Goal: Task Accomplishment & Management: Manage account settings

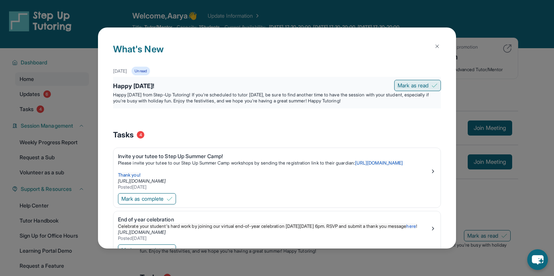
click at [417, 81] on button "Mark as read" at bounding box center [417, 85] width 47 height 11
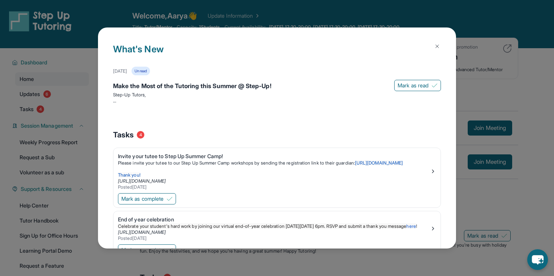
click at [440, 43] on button at bounding box center [437, 46] width 15 height 15
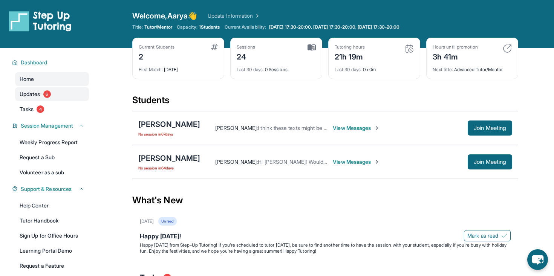
click at [45, 96] on span "6" at bounding box center [47, 94] width 8 height 8
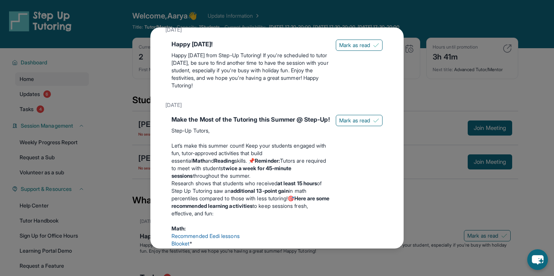
scroll to position [49, 0]
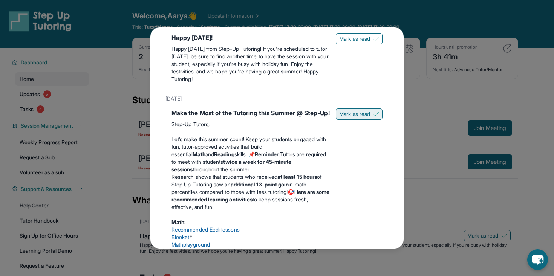
click at [371, 112] on button "Mark as read" at bounding box center [359, 114] width 47 height 11
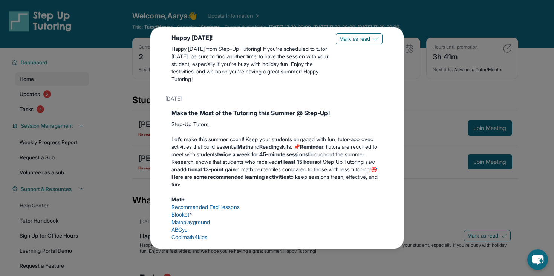
scroll to position [52, 0]
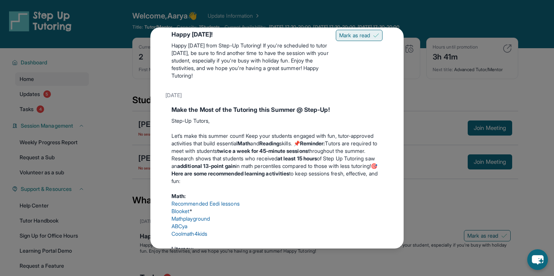
click at [347, 40] on button "Mark as read" at bounding box center [359, 35] width 47 height 11
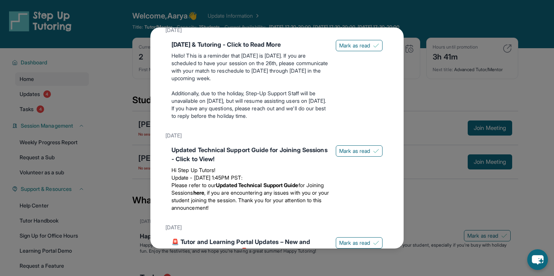
scroll to position [676, 0]
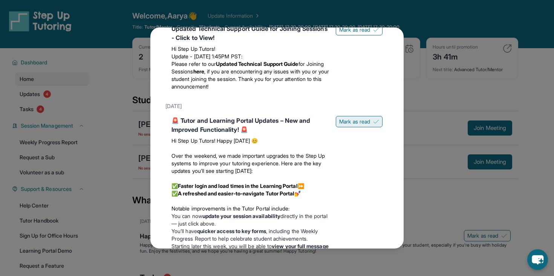
click at [352, 125] on span "Mark as read" at bounding box center [354, 122] width 31 height 8
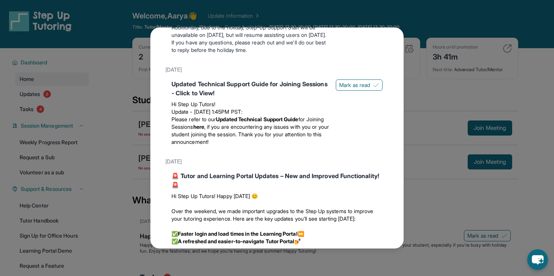
scroll to position [594, 0]
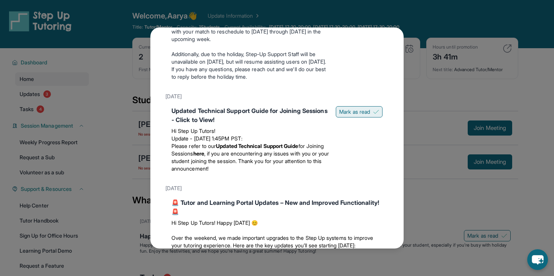
click at [350, 116] on span "Mark as read" at bounding box center [354, 112] width 31 height 8
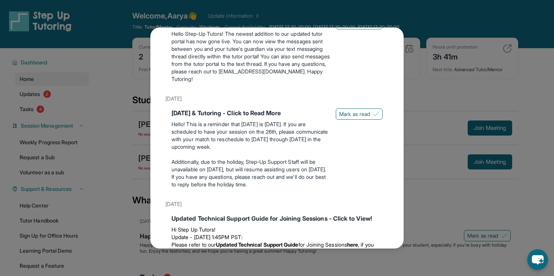
scroll to position [436, 0]
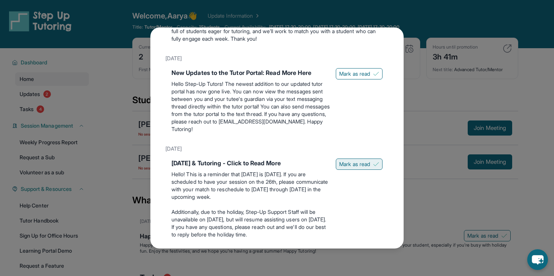
click at [355, 170] on button "Mark as read" at bounding box center [359, 164] width 47 height 11
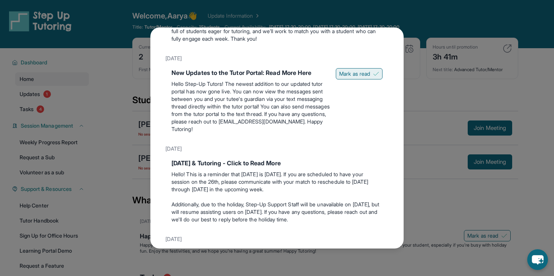
click at [355, 78] on span "Mark as read" at bounding box center [354, 74] width 31 height 8
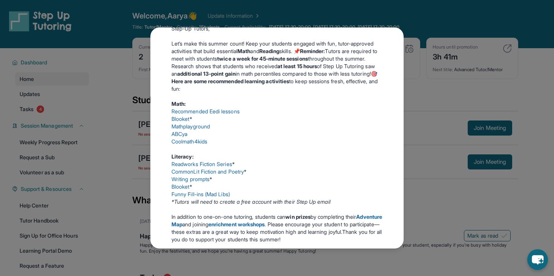
scroll to position [0, 0]
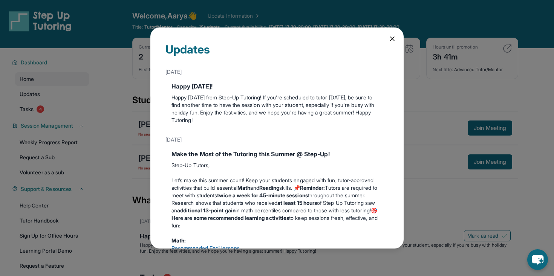
click at [389, 38] on icon at bounding box center [393, 39] width 8 height 8
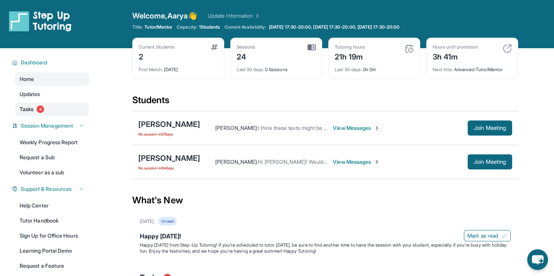
click at [39, 108] on span "4" at bounding box center [41, 110] width 8 height 8
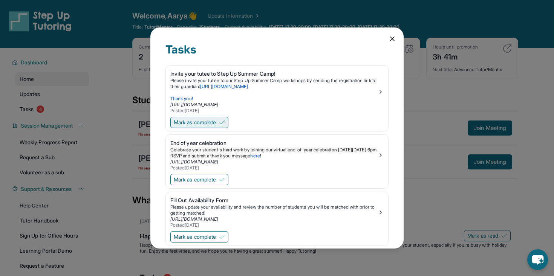
click at [206, 122] on span "Mark as complete" at bounding box center [195, 123] width 42 height 8
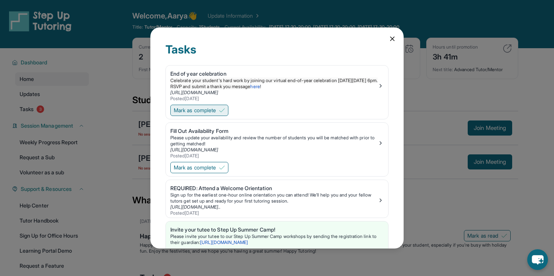
click at [196, 112] on span "Mark as complete" at bounding box center [195, 111] width 42 height 8
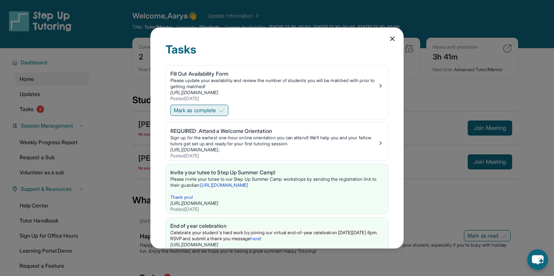
click at [197, 112] on span "Mark as complete" at bounding box center [195, 111] width 42 height 8
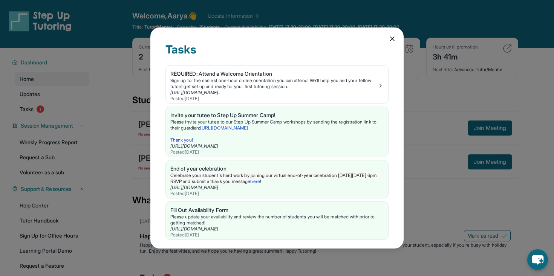
click at [391, 36] on icon at bounding box center [393, 39] width 8 height 8
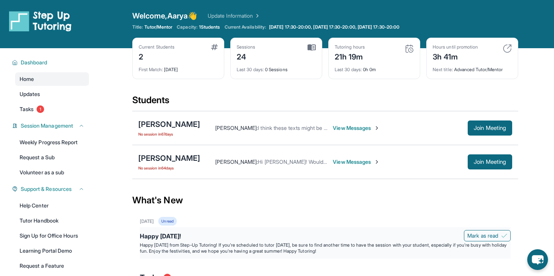
click at [249, 249] on p "Happy [DATE] from Step-Up Tutoring! If you're scheduled to tutor [DATE], be sur…" at bounding box center [325, 248] width 371 height 12
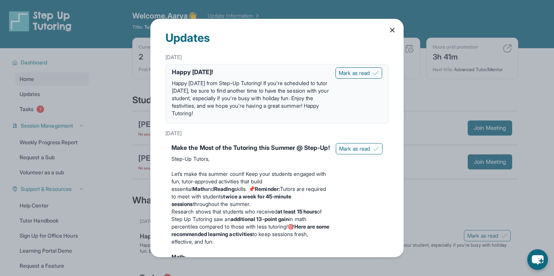
click at [389, 34] on div "Updates [DATE] Happy [DATE]! Happy [DATE] from Step-Up Tutoring! If you're sche…" at bounding box center [276, 138] width 253 height 239
click at [391, 31] on icon at bounding box center [393, 30] width 8 height 8
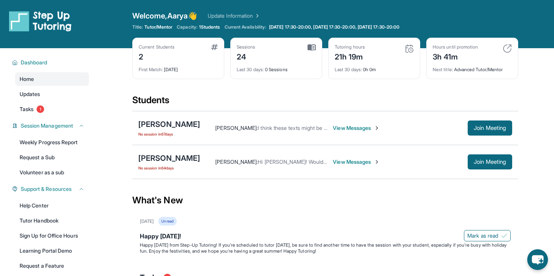
click at [454, 64] on div "Next title : Advanced Tutor/Mentor" at bounding box center [472, 67] width 79 height 11
click at [450, 62] on div "Next title : Advanced Tutor/Mentor" at bounding box center [472, 67] width 79 height 11
click at [450, 57] on div "3h 41m" at bounding box center [455, 56] width 45 height 12
click at [440, 67] on span "Next title :" at bounding box center [443, 70] width 20 height 6
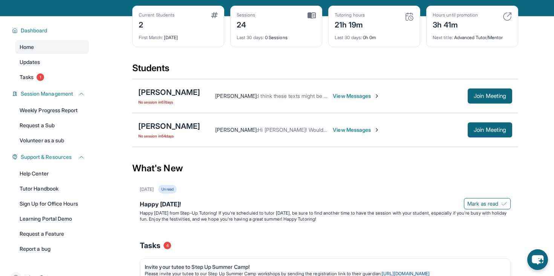
scroll to position [31, 0]
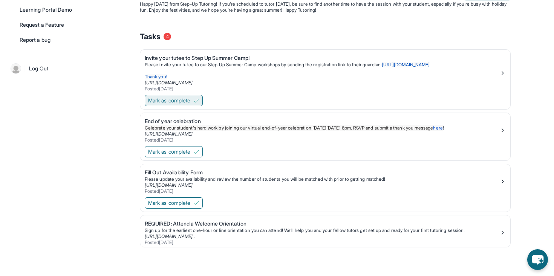
click at [202, 102] on button "Mark as complete" at bounding box center [174, 100] width 58 height 11
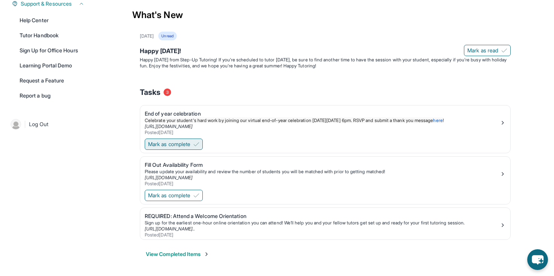
click at [190, 147] on span "Mark as complete" at bounding box center [169, 145] width 42 height 8
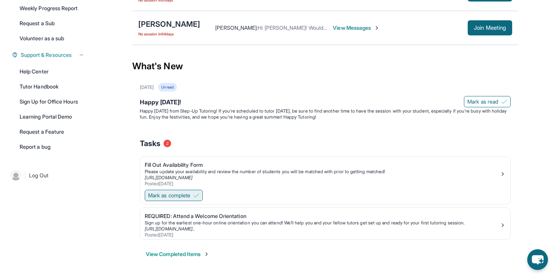
click at [190, 194] on span "Mark as complete" at bounding box center [169, 196] width 42 height 8
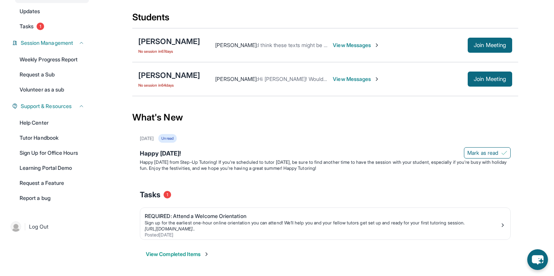
scroll to position [83, 0]
click at [156, 186] on div "Tasks 1" at bounding box center [325, 195] width 371 height 26
click at [165, 190] on div "Tasks 1" at bounding box center [325, 195] width 371 height 11
click at [167, 190] on div "Tasks 1" at bounding box center [325, 195] width 371 height 11
click at [198, 167] on p "Happy [DATE] from Step-Up Tutoring! If you're scheduled to tutor [DATE], be sur…" at bounding box center [325, 165] width 371 height 12
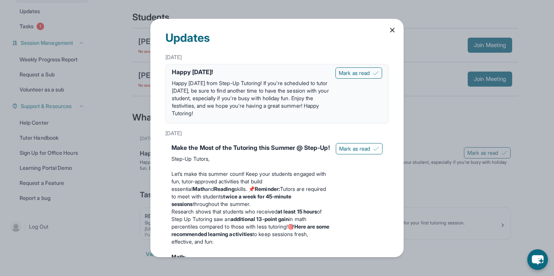
click at [392, 31] on icon at bounding box center [393, 30] width 8 height 8
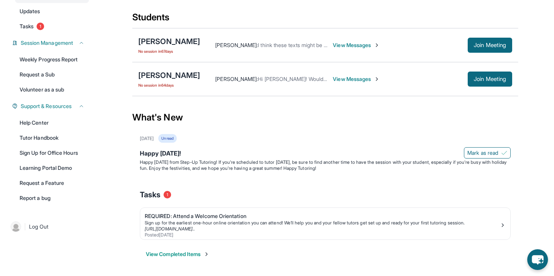
scroll to position [0, 0]
